Goal: Check status: Check status

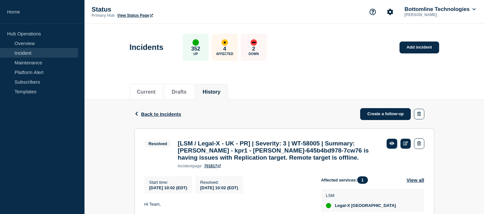
click at [44, 48] on link "Incident" at bounding box center [39, 53] width 78 height 10
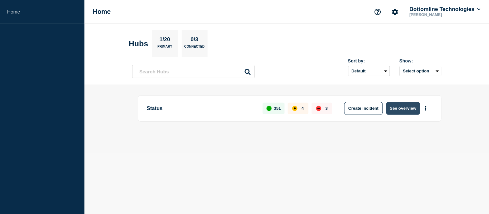
click at [401, 110] on button "See overview" at bounding box center [403, 108] width 34 height 13
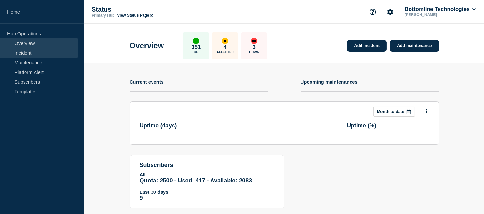
click at [46, 50] on link "Incident" at bounding box center [39, 53] width 78 height 10
